Goal: Task Accomplishment & Management: Use online tool/utility

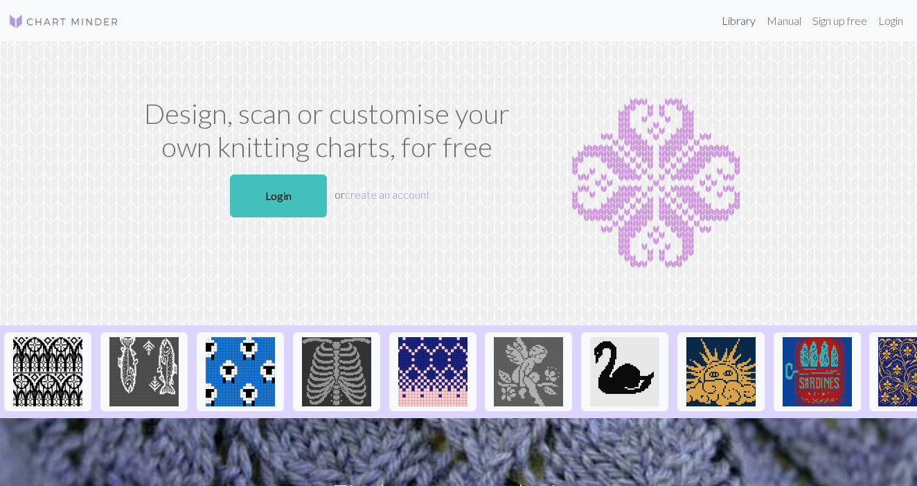
click at [731, 23] on link "Library" at bounding box center [738, 21] width 45 height 28
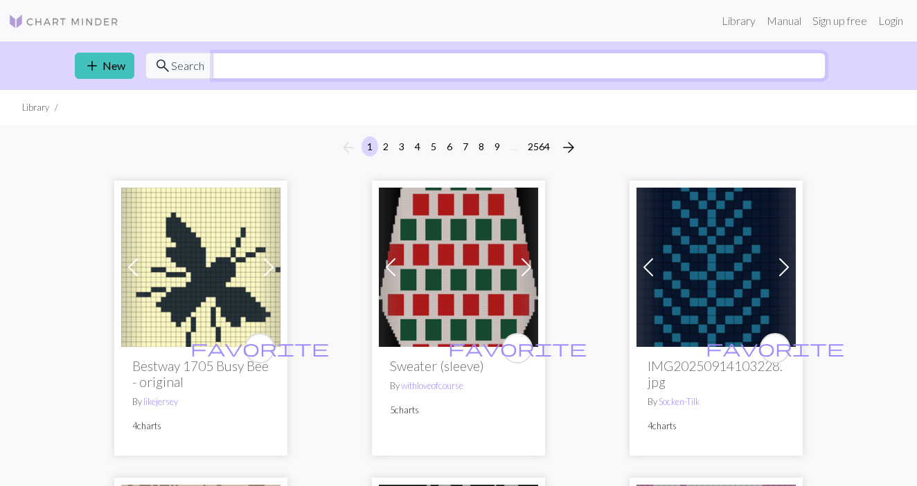
click at [405, 69] on input "text" at bounding box center [519, 66] width 613 height 26
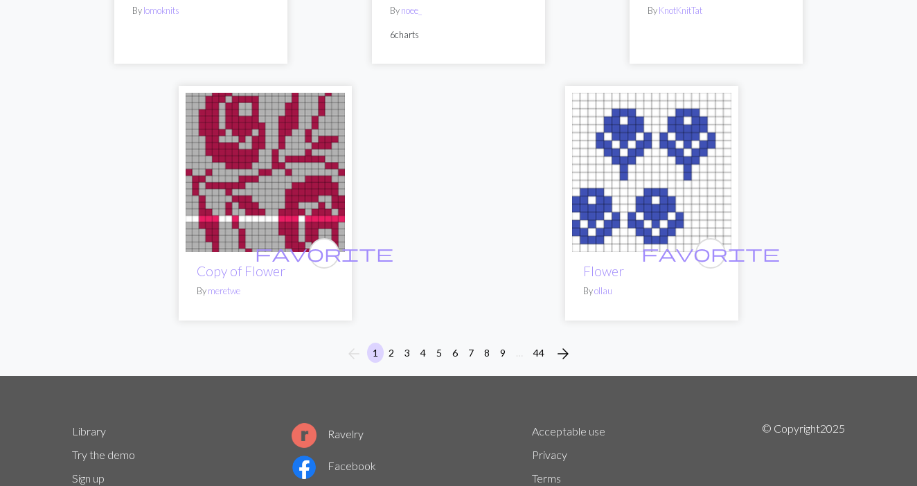
scroll to position [5168, 0]
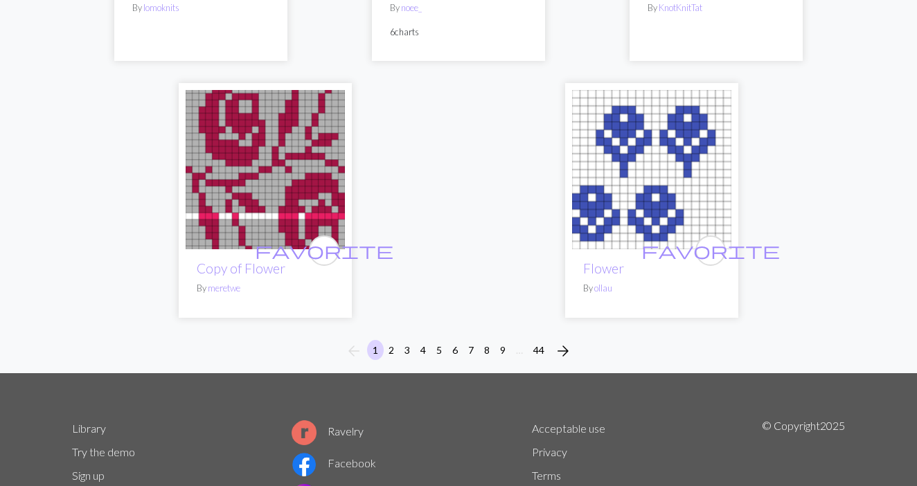
click at [393, 345] on button "2" at bounding box center [391, 350] width 17 height 20
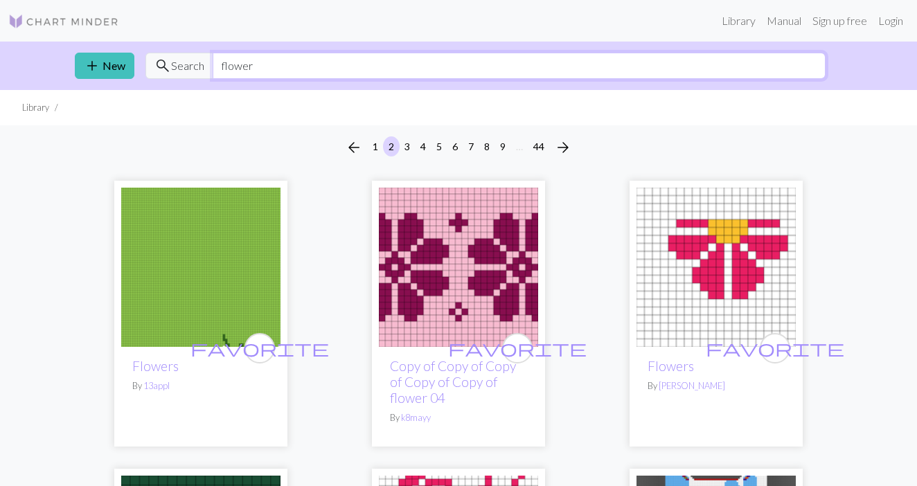
drag, startPoint x: 265, startPoint y: 66, endPoint x: 224, endPoint y: 69, distance: 41.0
click at [224, 69] on input "flower" at bounding box center [519, 66] width 613 height 26
type input "f"
type input "daisy"
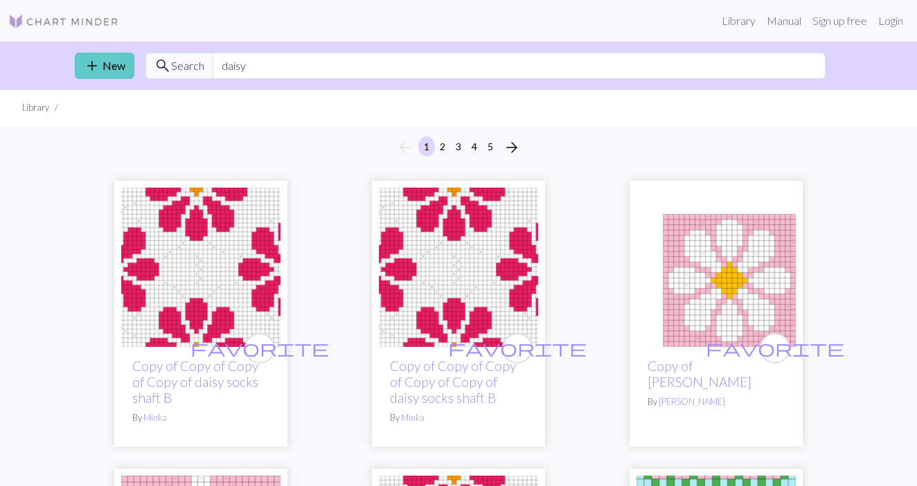
click at [122, 68] on link "add New" at bounding box center [105, 66] width 60 height 26
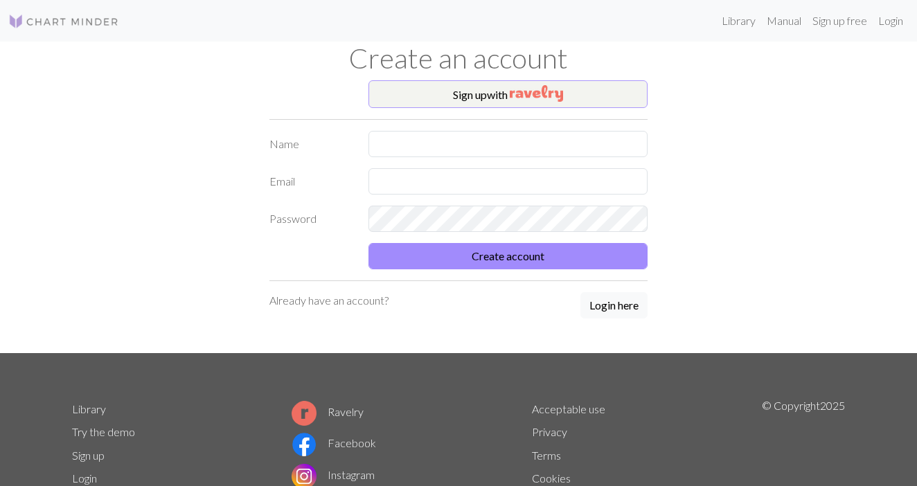
click at [491, 96] on button "Sign up with" at bounding box center [508, 94] width 280 height 28
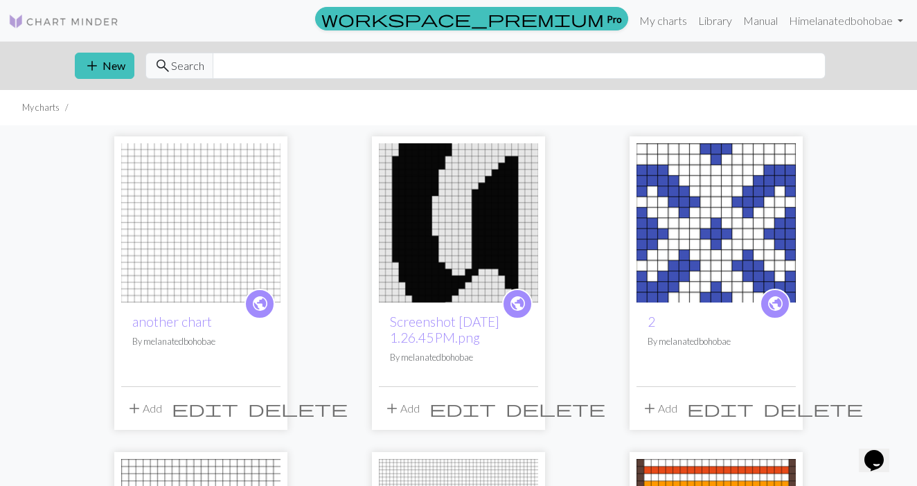
click at [235, 246] on img at bounding box center [200, 222] width 159 height 159
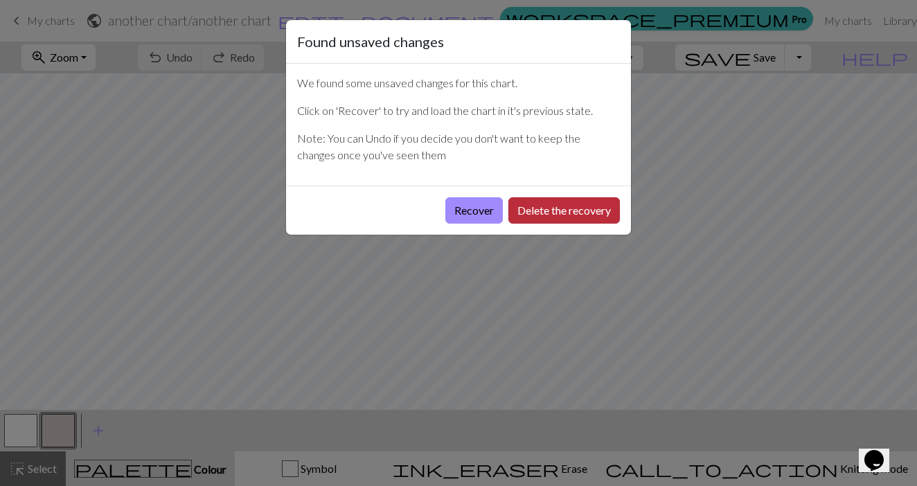
click at [528, 211] on button "Delete the recovery" at bounding box center [563, 210] width 111 height 26
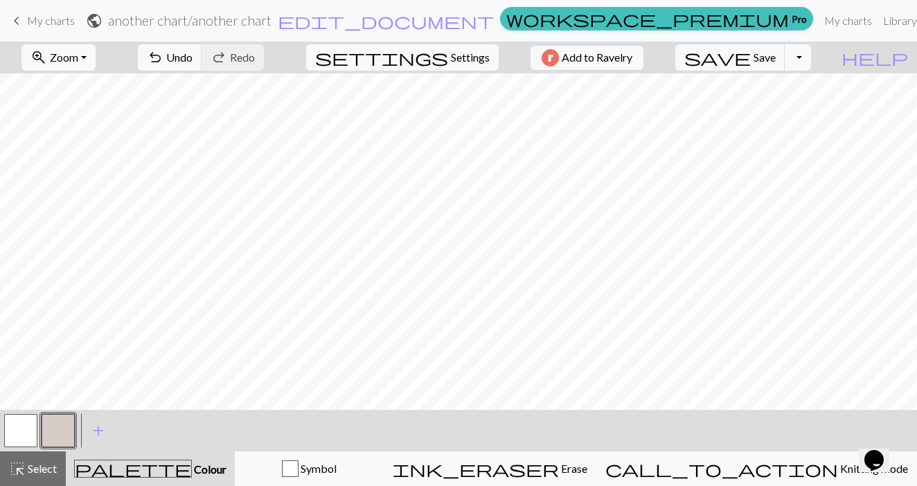
click at [24, 429] on button "button" at bounding box center [20, 430] width 33 height 33
click at [57, 432] on button "button" at bounding box center [58, 430] width 33 height 33
click at [818, 19] on link "My charts" at bounding box center [847, 21] width 59 height 28
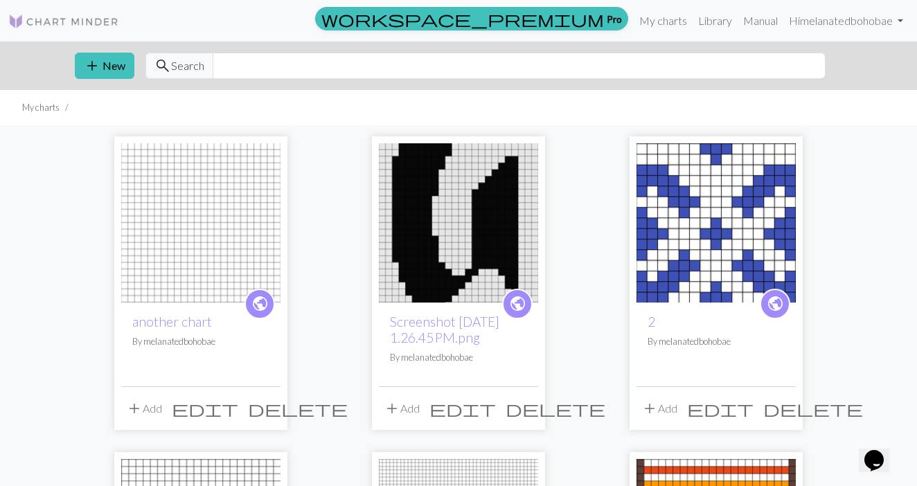
click at [104, 51] on div "add New search Search" at bounding box center [458, 66] width 789 height 48
click at [108, 60] on button "add New" at bounding box center [105, 66] width 60 height 26
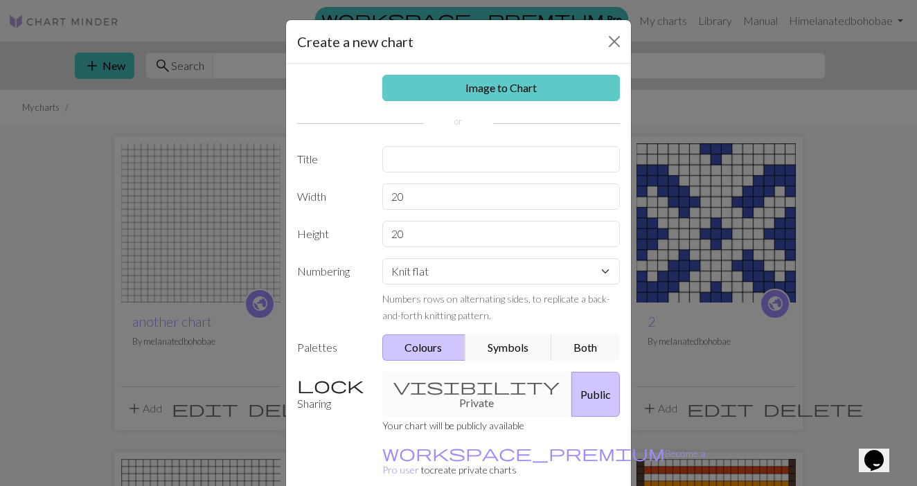
click at [417, 95] on link "Image to Chart" at bounding box center [501, 88] width 238 height 26
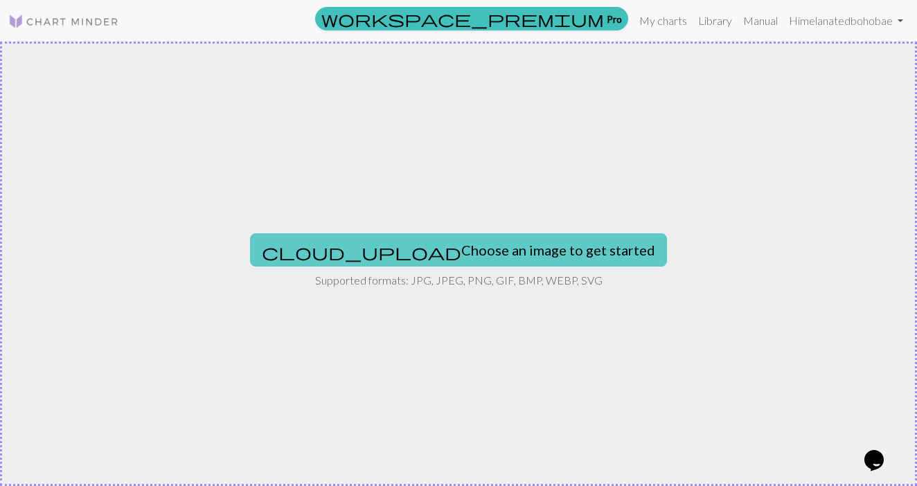
click at [424, 254] on button "cloud_upload Choose an image to get started" at bounding box center [458, 249] width 417 height 33
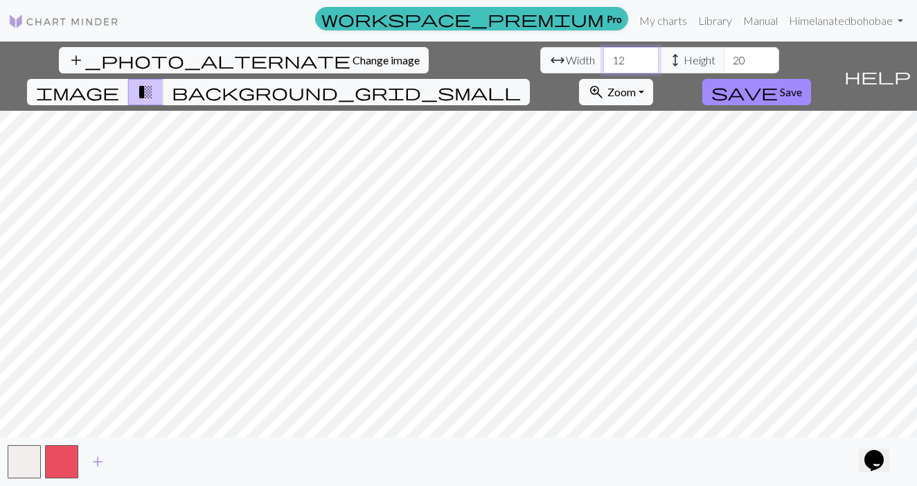
click at [603, 51] on input "12" at bounding box center [630, 60] width 55 height 26
click at [603, 56] on input "12" at bounding box center [630, 60] width 55 height 26
click at [723, 60] on input "20" at bounding box center [750, 60] width 55 height 26
type input "2"
type input "46"
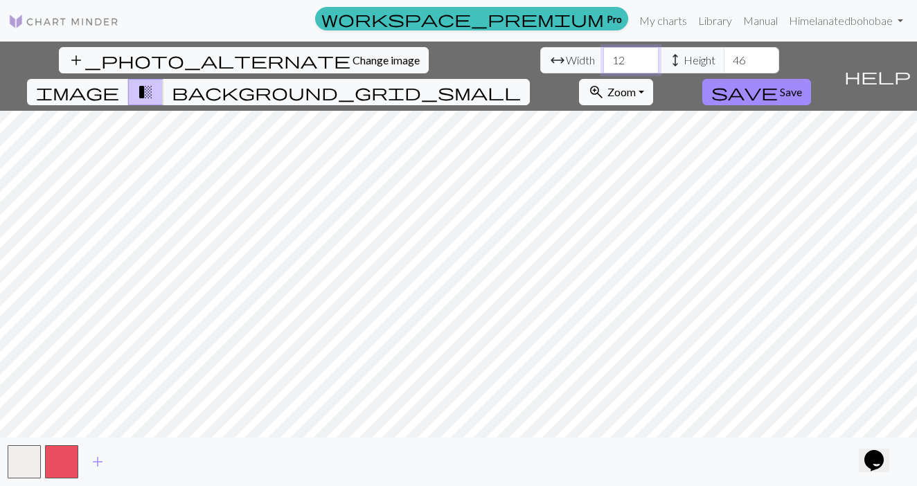
drag, startPoint x: 285, startPoint y: 59, endPoint x: 266, endPoint y: 59, distance: 18.7
click at [603, 59] on input "12" at bounding box center [630, 60] width 55 height 26
type input "24"
click at [70, 460] on button "button" at bounding box center [61, 461] width 33 height 33
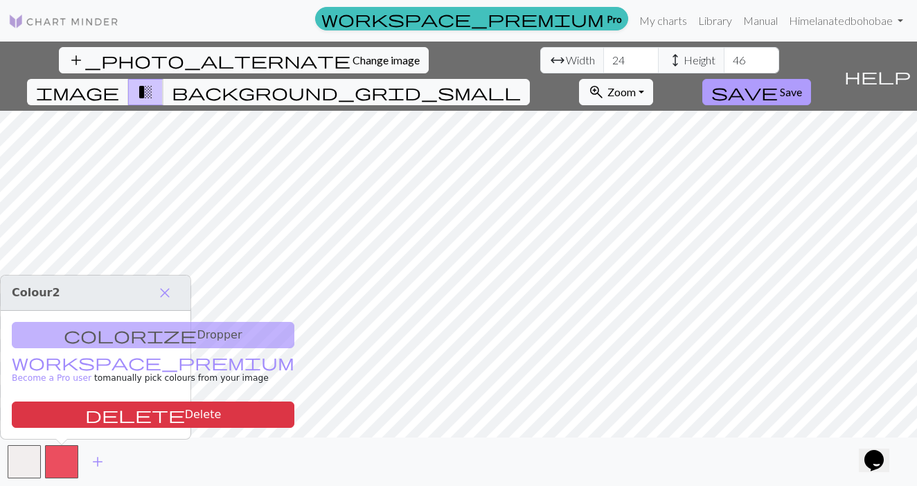
click at [777, 82] on span "save" at bounding box center [744, 91] width 66 height 19
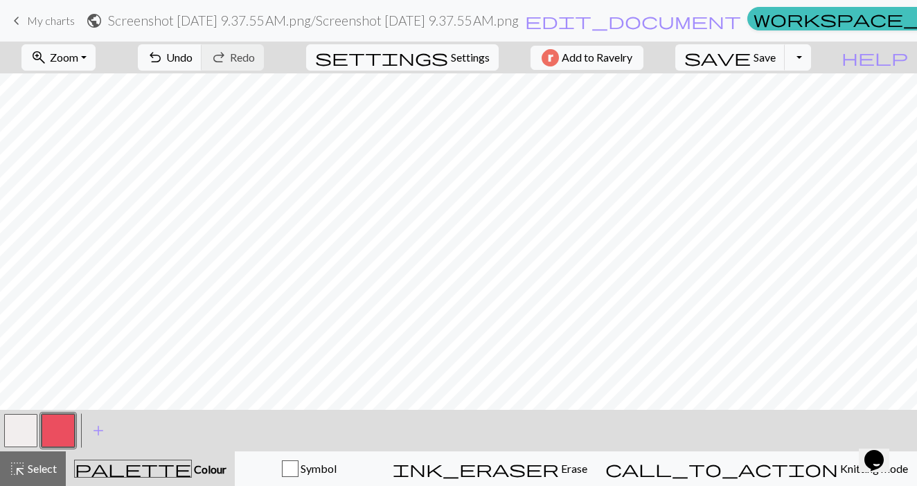
click at [20, 433] on button "button" at bounding box center [20, 430] width 33 height 33
click at [55, 426] on button "button" at bounding box center [58, 430] width 33 height 33
click at [21, 435] on button "button" at bounding box center [20, 430] width 33 height 33
click at [64, 434] on button "button" at bounding box center [58, 430] width 33 height 33
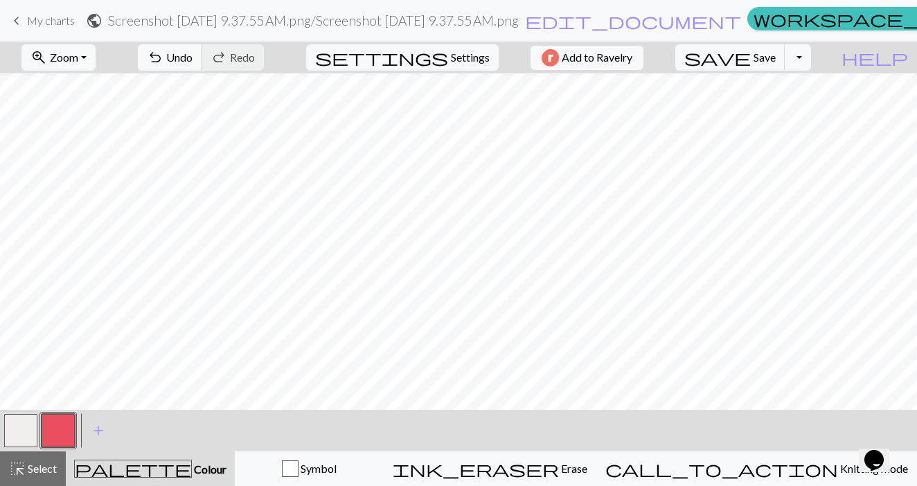
click at [31, 425] on button "button" at bounding box center [20, 430] width 33 height 33
click at [62, 427] on button "button" at bounding box center [58, 430] width 33 height 33
click at [21, 441] on button "button" at bounding box center [20, 430] width 33 height 33
click at [64, 422] on button "button" at bounding box center [58, 430] width 33 height 33
click at [25, 429] on button "button" at bounding box center [20, 430] width 33 height 33
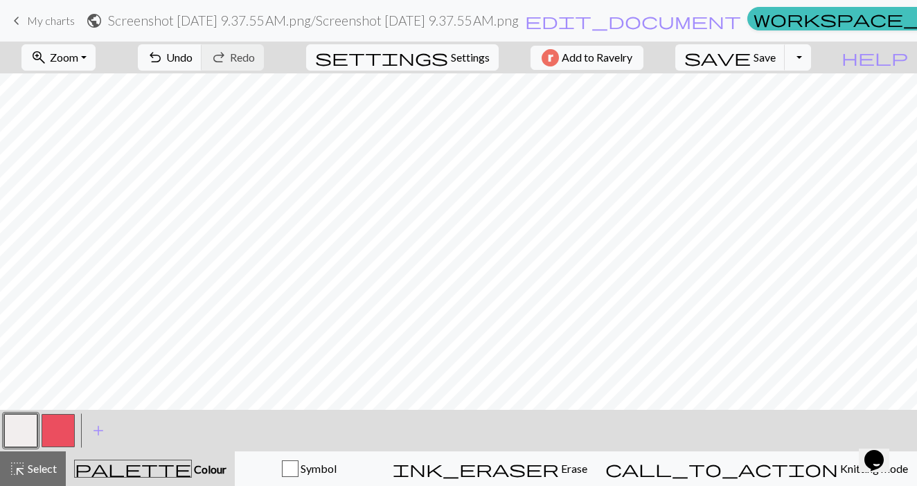
click at [63, 420] on button "button" at bounding box center [58, 430] width 33 height 33
click at [30, 426] on button "button" at bounding box center [20, 430] width 33 height 33
click at [62, 436] on button "button" at bounding box center [58, 430] width 33 height 33
click at [59, 431] on button "button" at bounding box center [58, 430] width 33 height 33
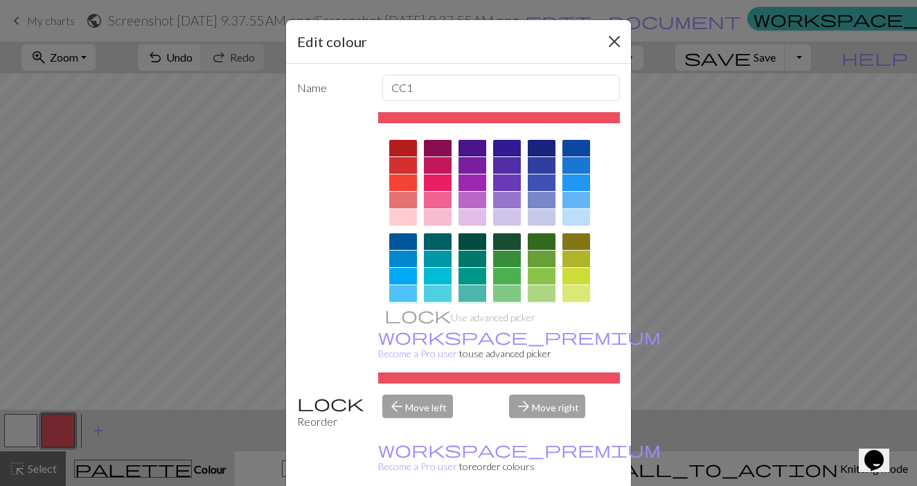
click at [615, 42] on button "Close" at bounding box center [614, 41] width 22 height 22
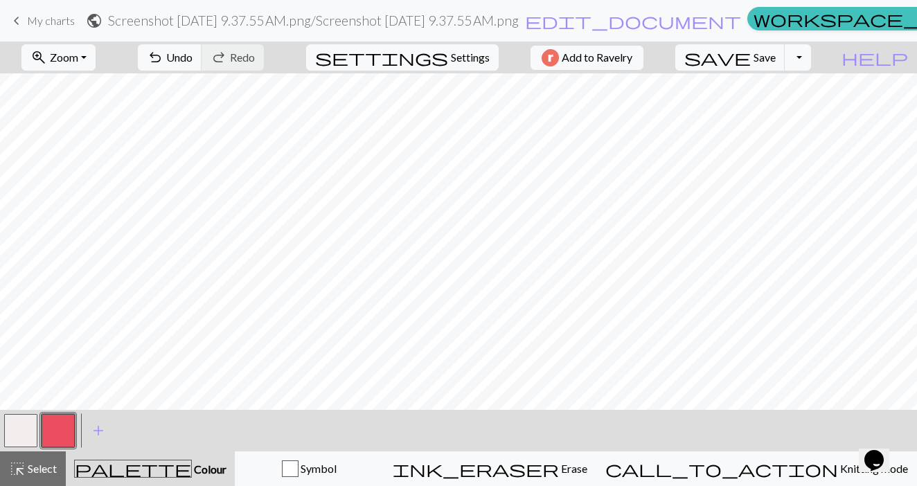
click at [21, 426] on button "button" at bounding box center [20, 430] width 33 height 33
click at [60, 427] on button "button" at bounding box center [58, 430] width 33 height 33
click at [62, 431] on button "button" at bounding box center [58, 430] width 33 height 33
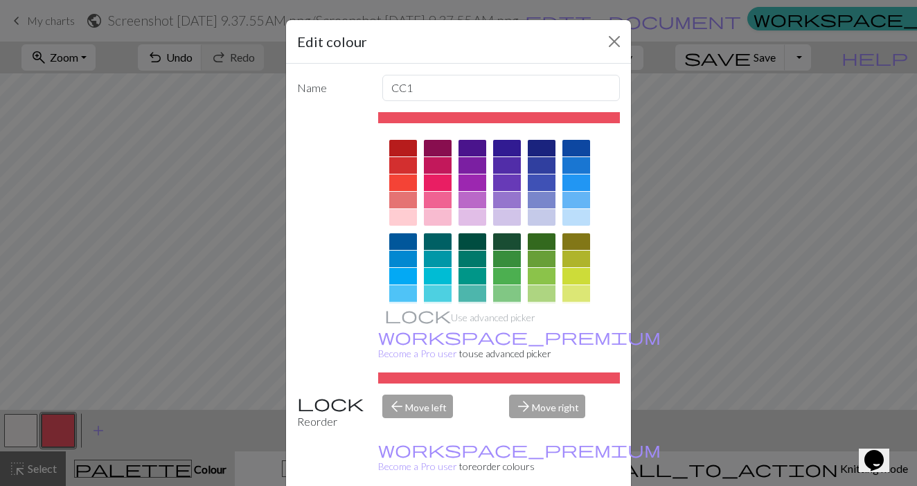
click at [17, 433] on div "Edit colour Name CC1 Use advanced picker workspace_premium Become a Pro user to…" at bounding box center [458, 243] width 917 height 486
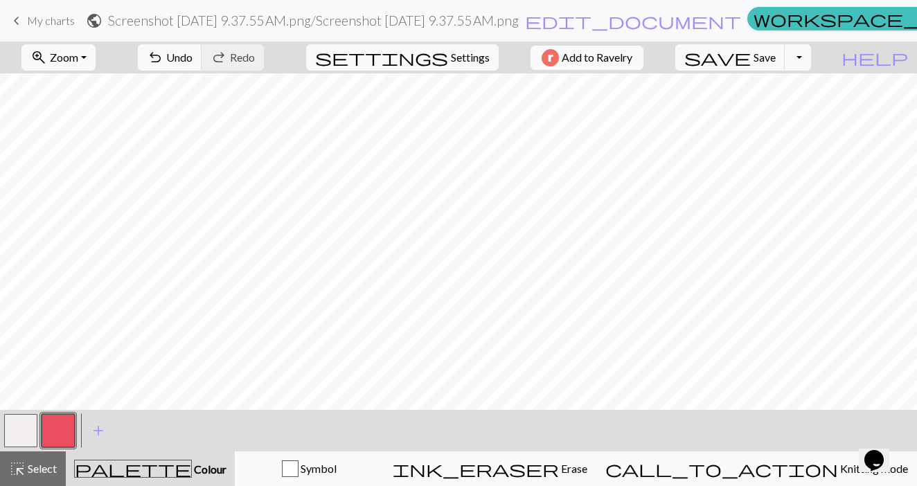
click at [17, 433] on button "button" at bounding box center [20, 430] width 33 height 33
click at [64, 432] on button "button" at bounding box center [58, 430] width 33 height 33
click at [28, 429] on button "button" at bounding box center [20, 430] width 33 height 33
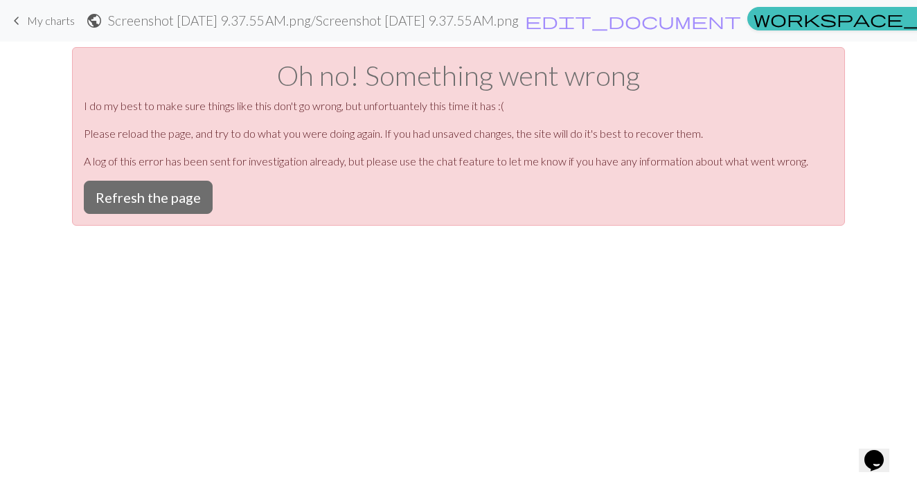
scroll to position [0, 0]
click at [179, 206] on button "Refresh the page" at bounding box center [148, 197] width 129 height 33
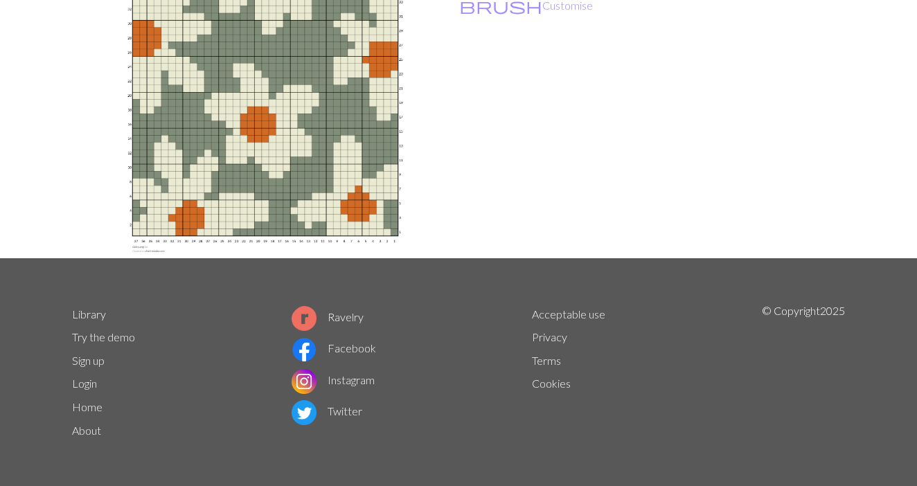
scroll to position [208, 0]
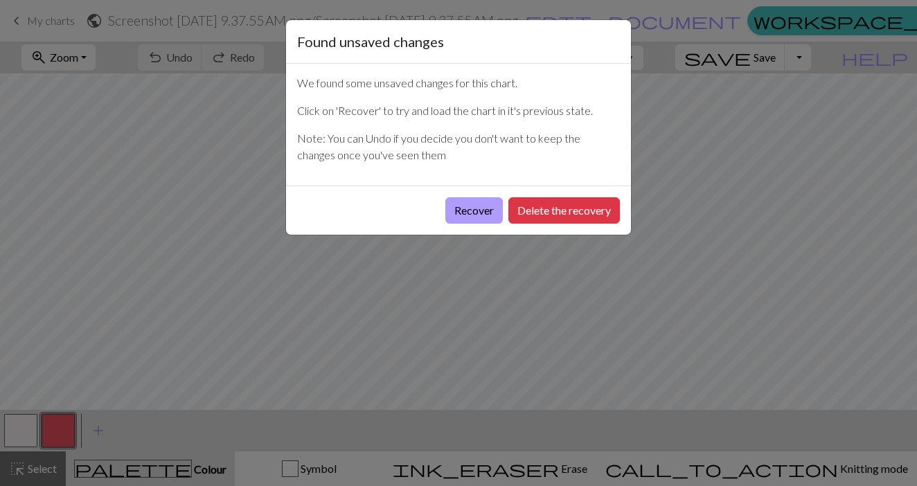
click at [486, 214] on button "Recover" at bounding box center [473, 210] width 57 height 26
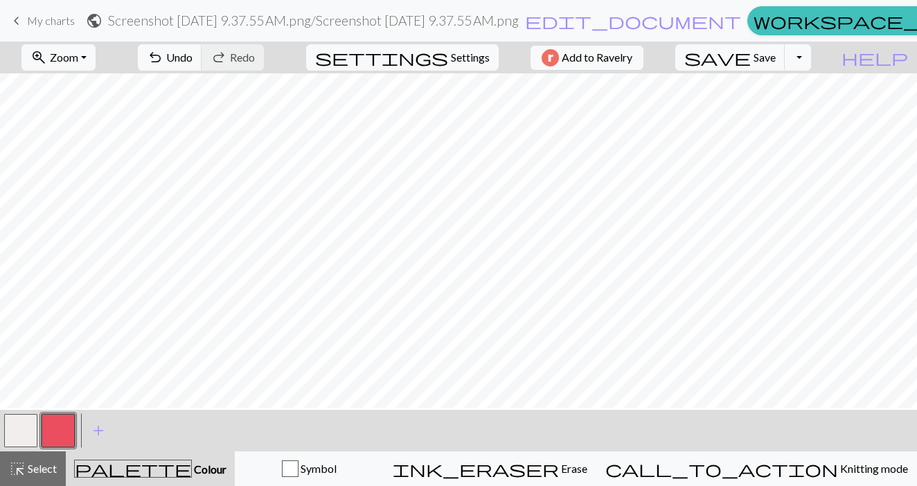
scroll to position [123, 0]
click at [26, 428] on button "button" at bounding box center [20, 430] width 33 height 33
click at [53, 434] on button "button" at bounding box center [58, 430] width 33 height 33
click at [83, 46] on button "zoom_in Zoom Zoom" at bounding box center [58, 57] width 74 height 26
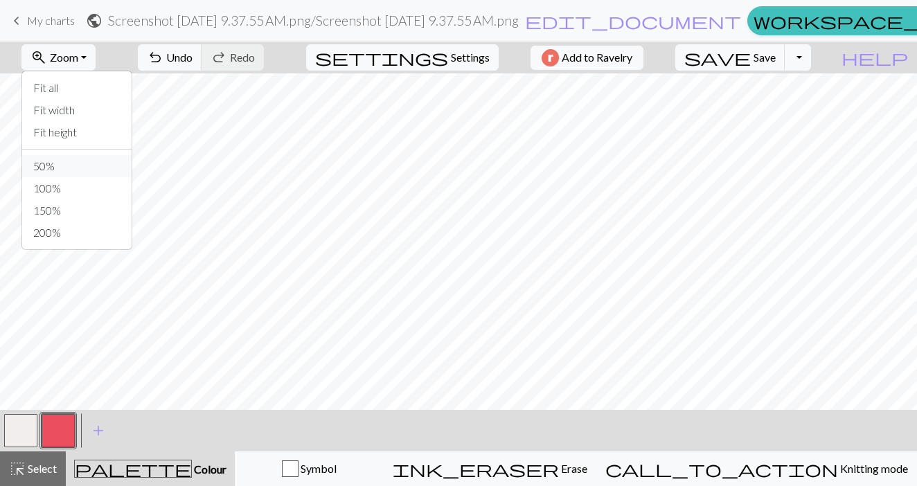
click at [72, 173] on button "50%" at bounding box center [76, 166] width 109 height 22
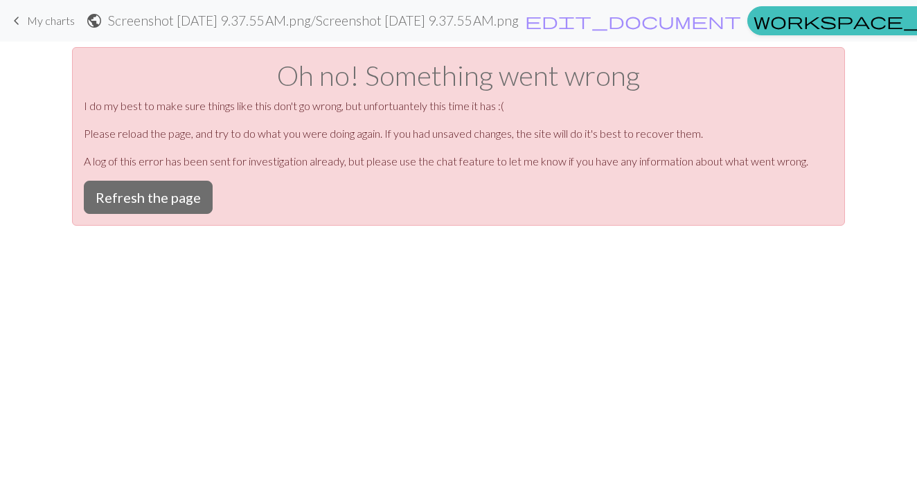
scroll to position [0, 0]
click at [163, 196] on button "Refresh the page" at bounding box center [148, 197] width 129 height 33
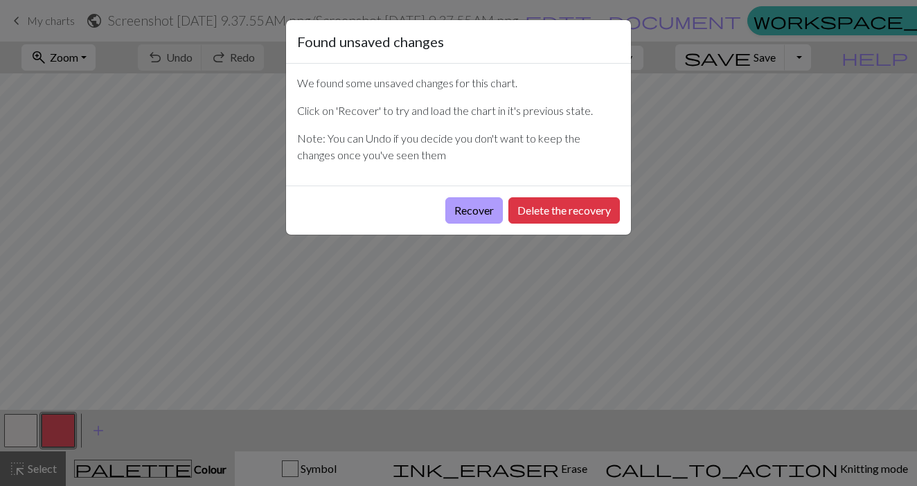
click at [472, 210] on button "Recover" at bounding box center [473, 210] width 57 height 26
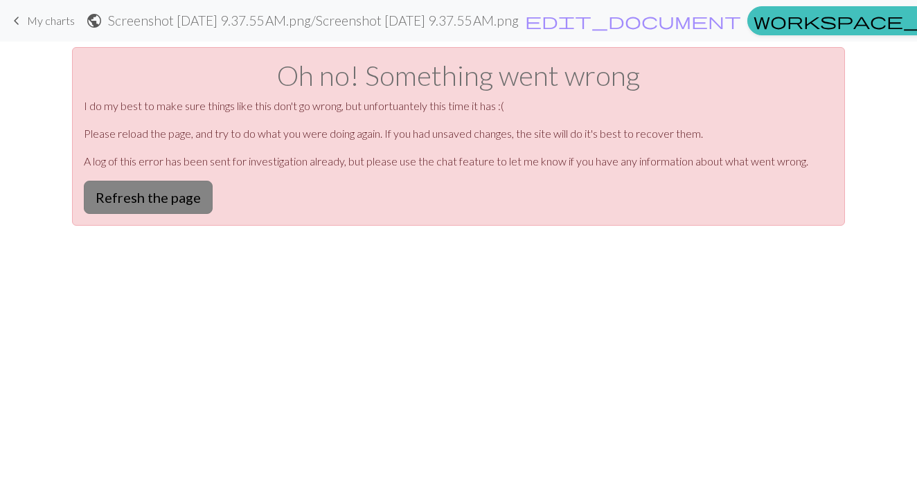
click at [134, 204] on button "Refresh the page" at bounding box center [148, 197] width 129 height 33
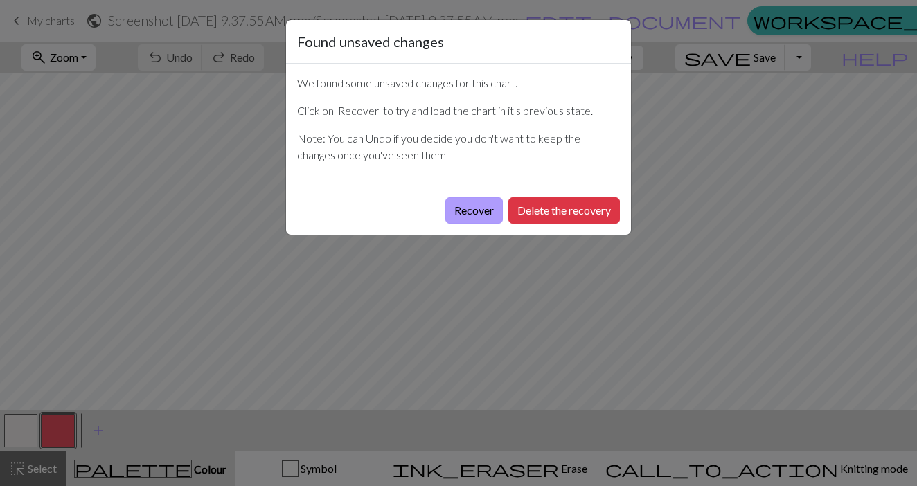
click at [467, 213] on button "Recover" at bounding box center [473, 210] width 57 height 26
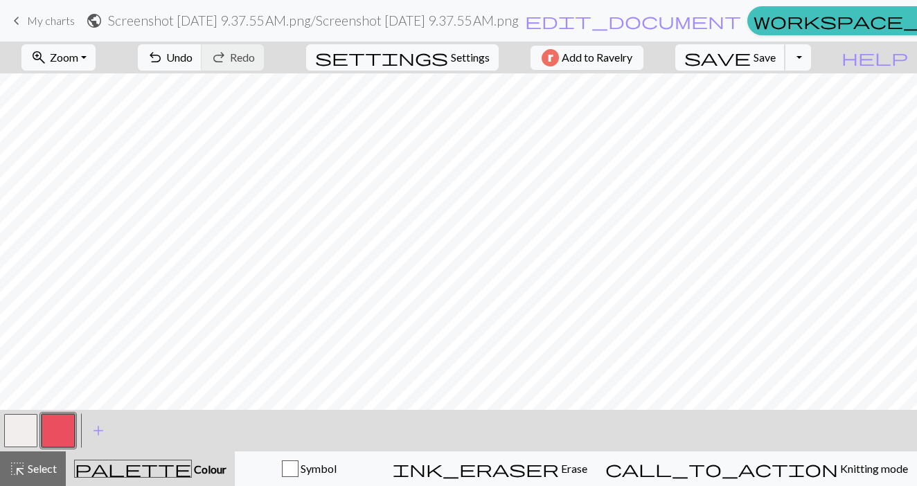
click at [775, 54] on span "Save" at bounding box center [764, 57] width 22 height 13
click at [22, 430] on button "button" at bounding box center [20, 430] width 33 height 33
click at [59, 429] on button "button" at bounding box center [58, 430] width 33 height 33
click at [17, 424] on button "button" at bounding box center [20, 430] width 33 height 33
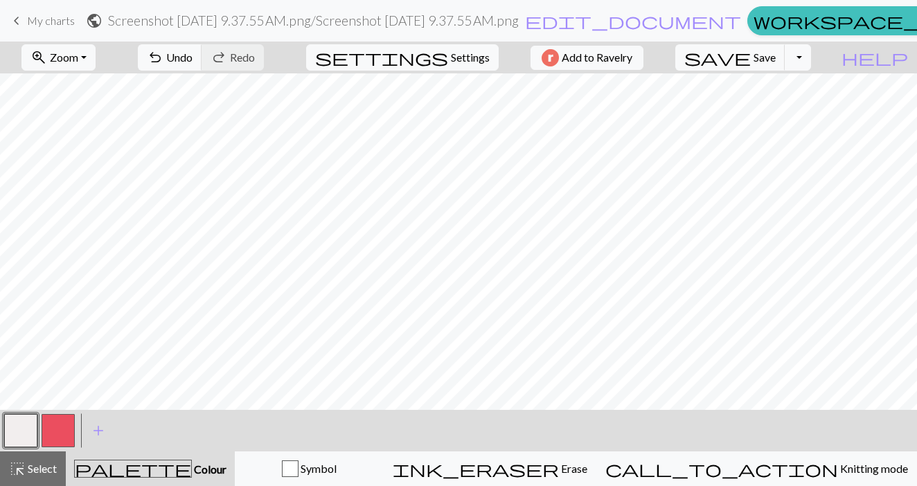
click at [55, 429] on button "button" at bounding box center [58, 430] width 33 height 33
click at [17, 442] on button "button" at bounding box center [20, 430] width 33 height 33
click at [60, 437] on button "button" at bounding box center [58, 430] width 33 height 33
click at [750, 58] on span "save" at bounding box center [717, 57] width 66 height 19
